Goal: Information Seeking & Learning: Compare options

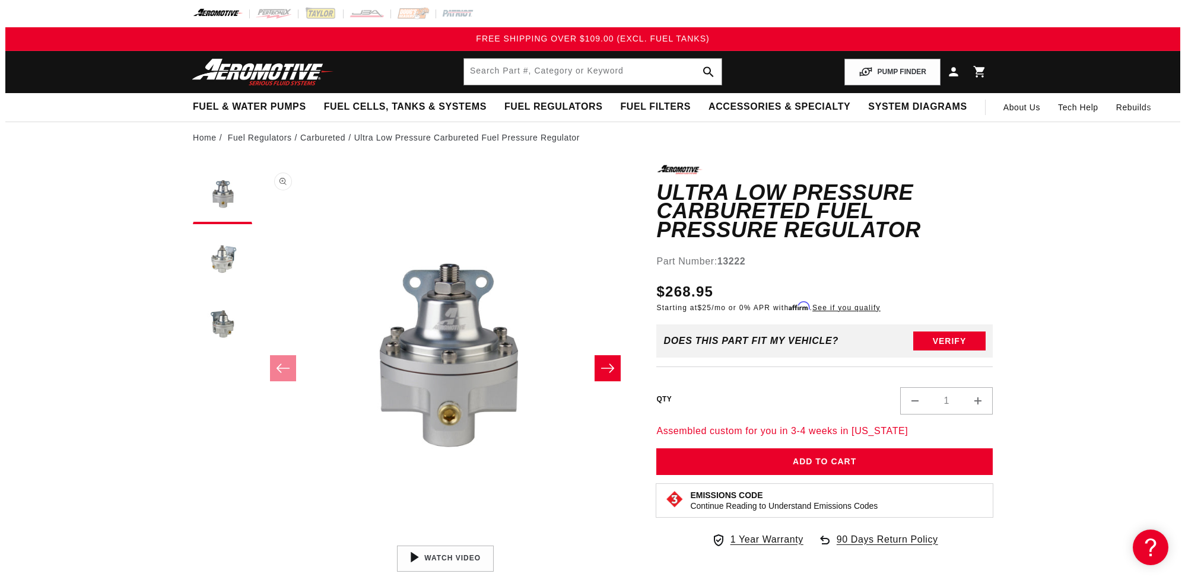
scroll to position [1, 0]
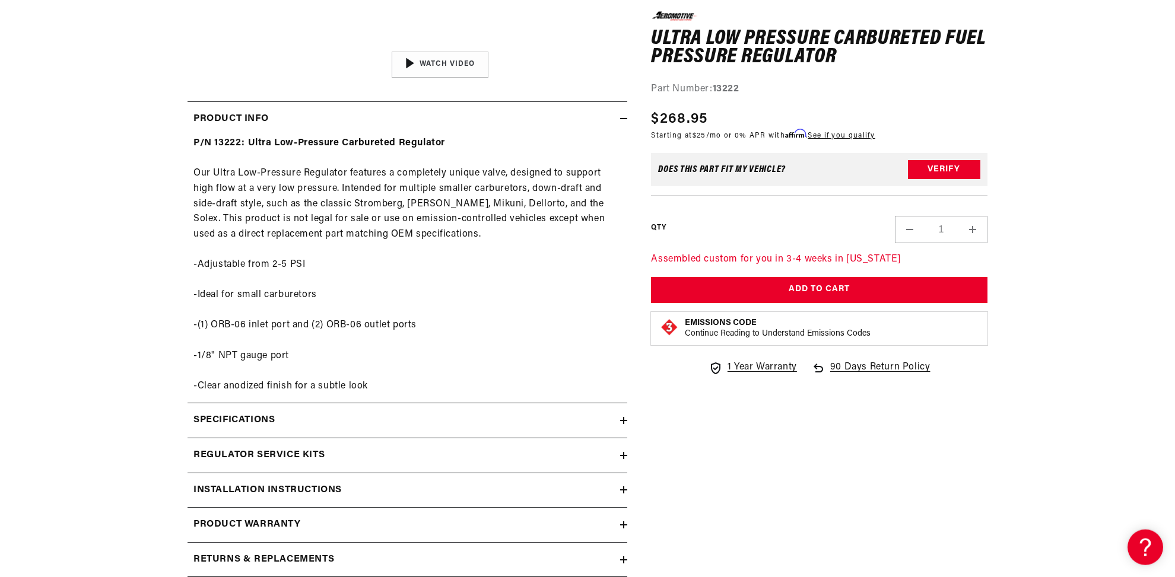
scroll to position [545, 0]
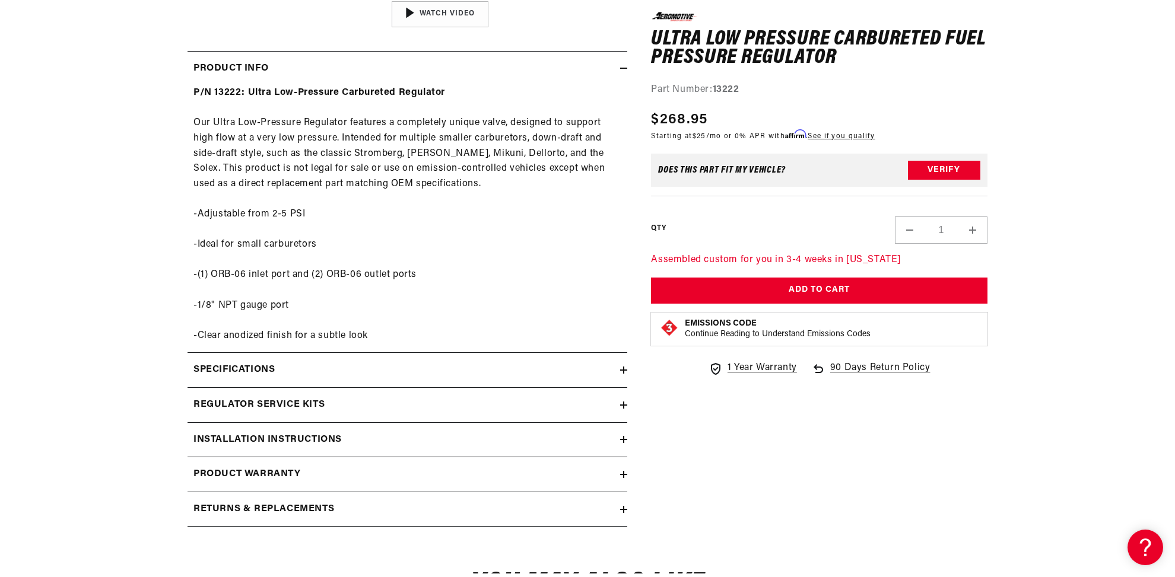
click at [619, 367] on div "Specifications" at bounding box center [404, 370] width 433 height 15
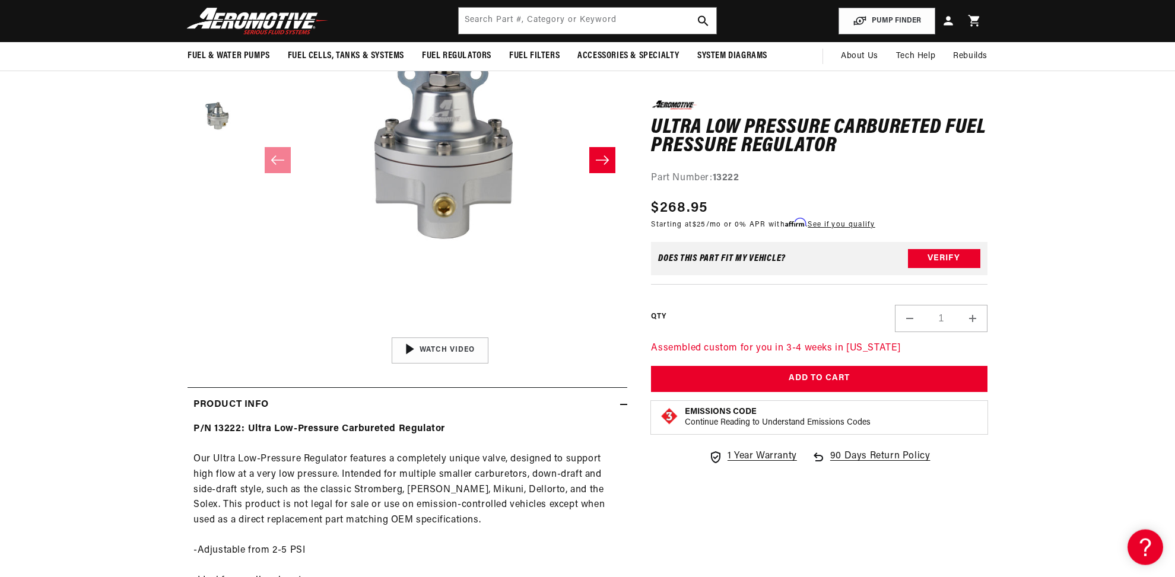
scroll to position [182, 0]
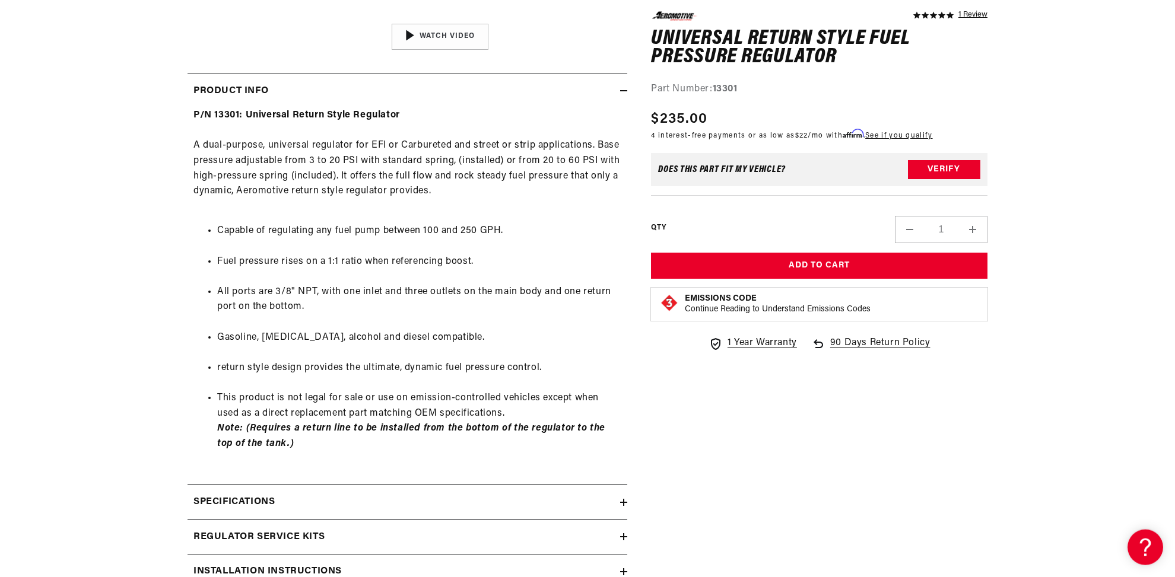
scroll to position [545, 0]
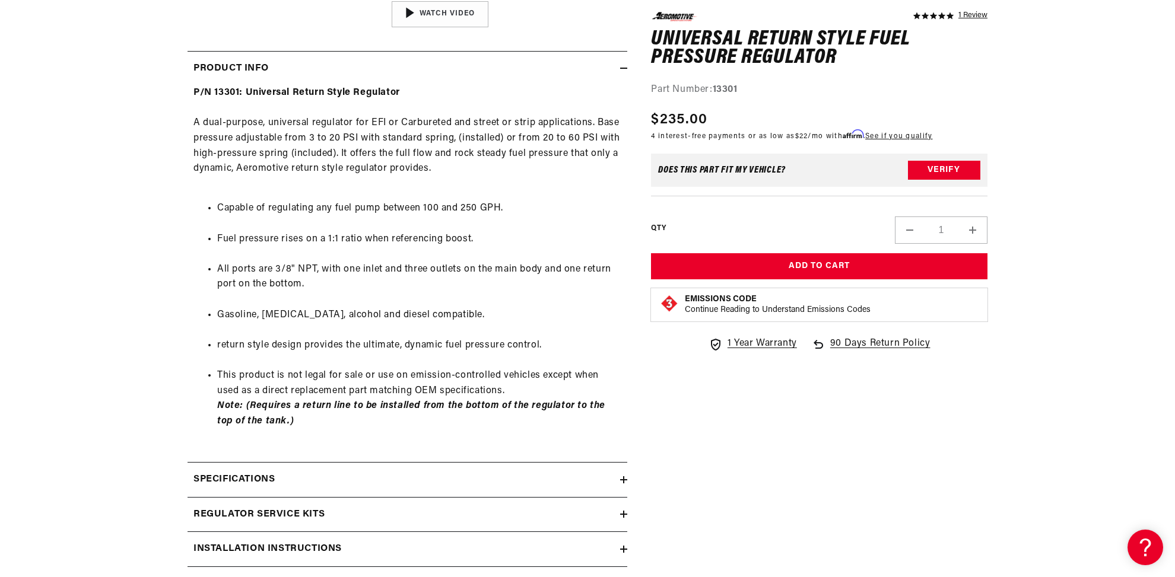
click at [621, 484] on icon at bounding box center [623, 479] width 7 height 7
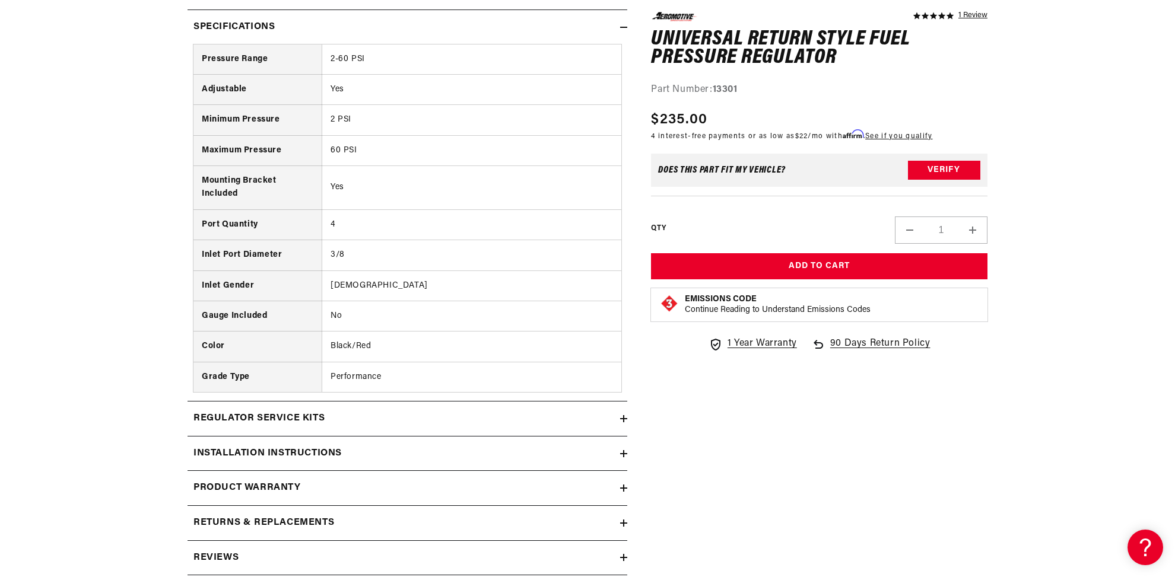
scroll to position [1029, 0]
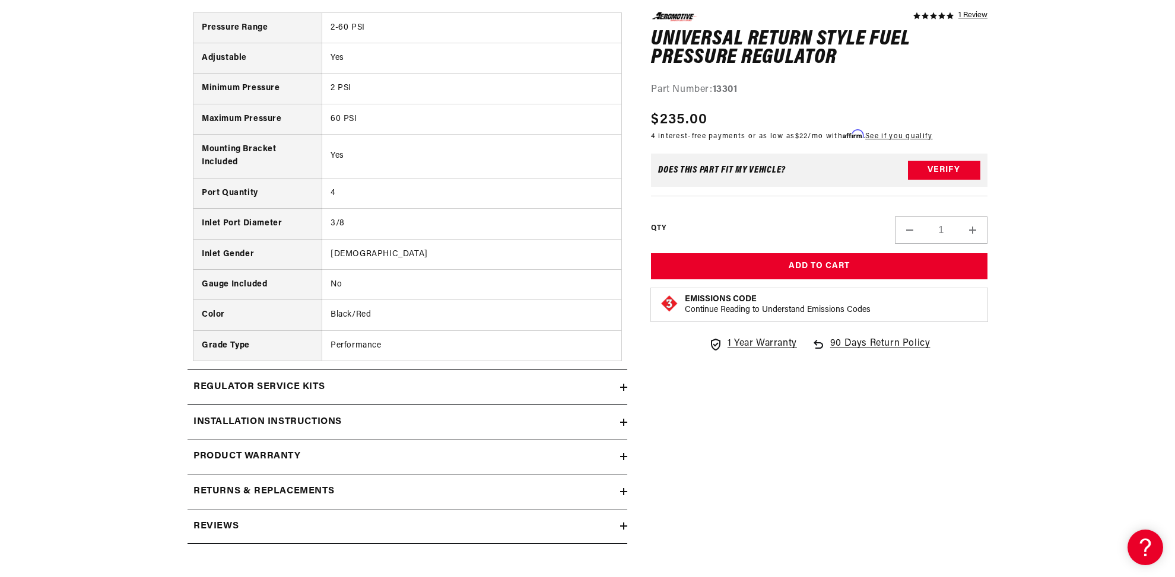
click at [624, 426] on icon at bounding box center [624, 422] width 0 height 7
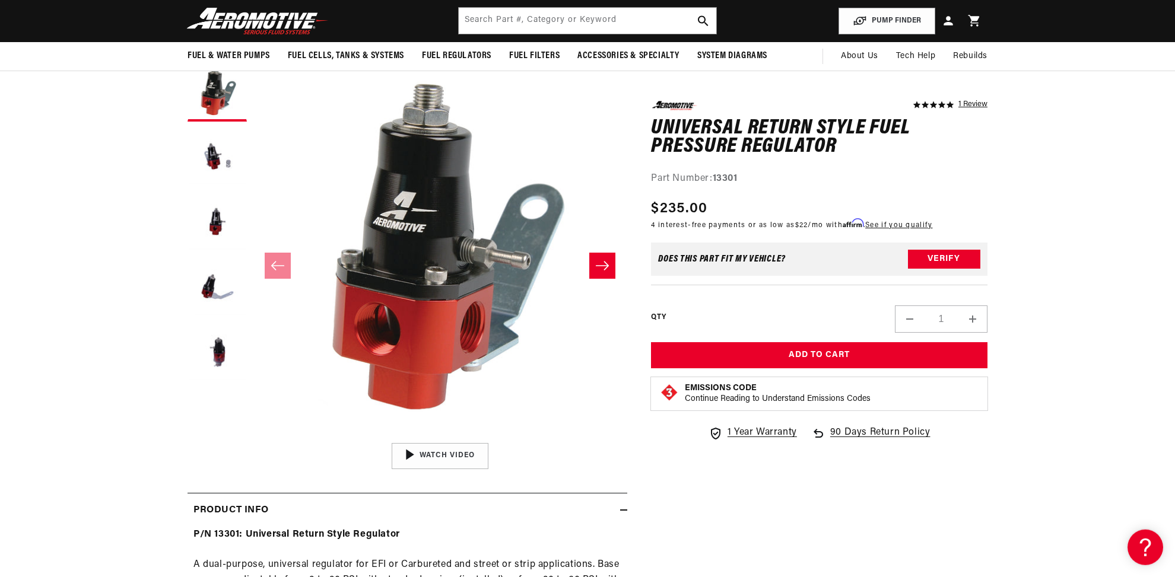
scroll to position [121, 0]
